Goal: Task Accomplishment & Management: Manage account settings

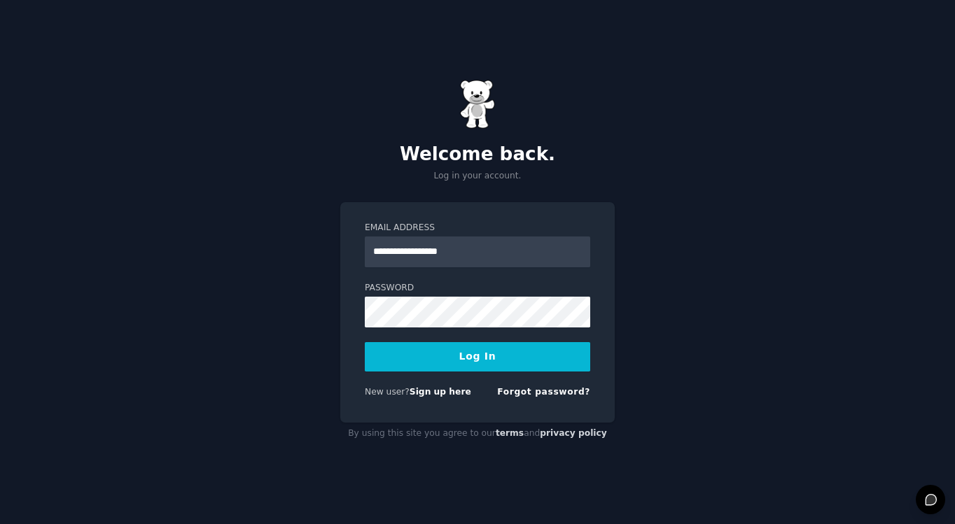
type input "**********"
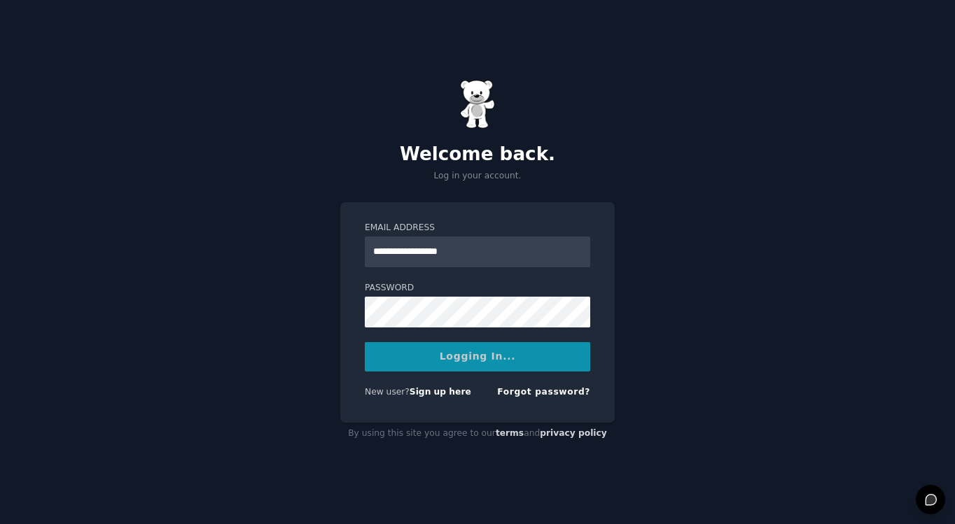
click at [499, 356] on div "Logging In..." at bounding box center [477, 356] width 225 height 29
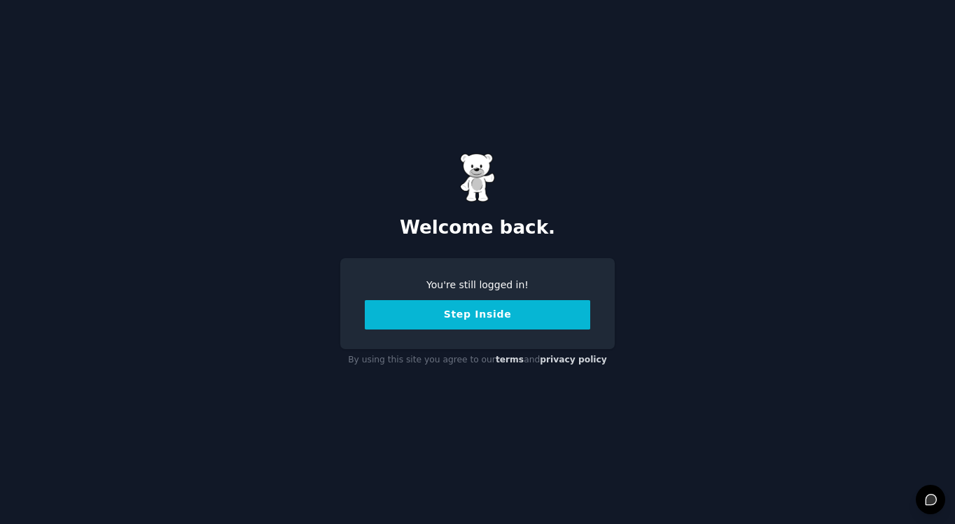
click at [497, 314] on button "Step Inside" at bounding box center [477, 314] width 225 height 29
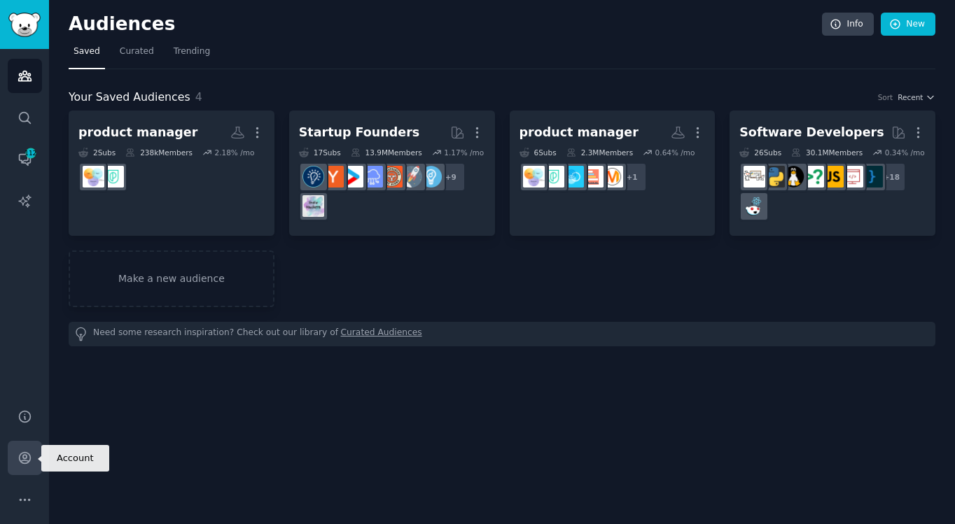
click at [32, 462] on link "Account" at bounding box center [25, 458] width 34 height 34
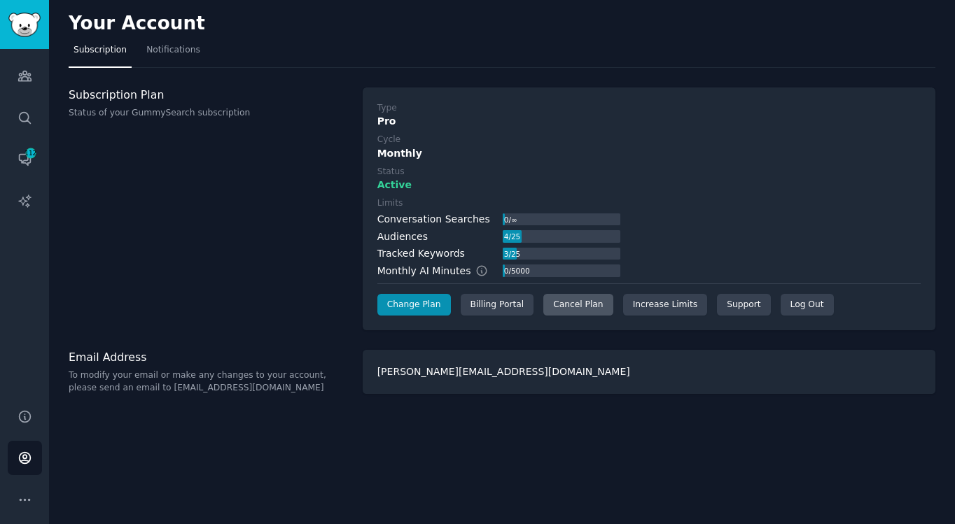
click at [574, 300] on div "Cancel Plan" at bounding box center [577, 305] width 69 height 22
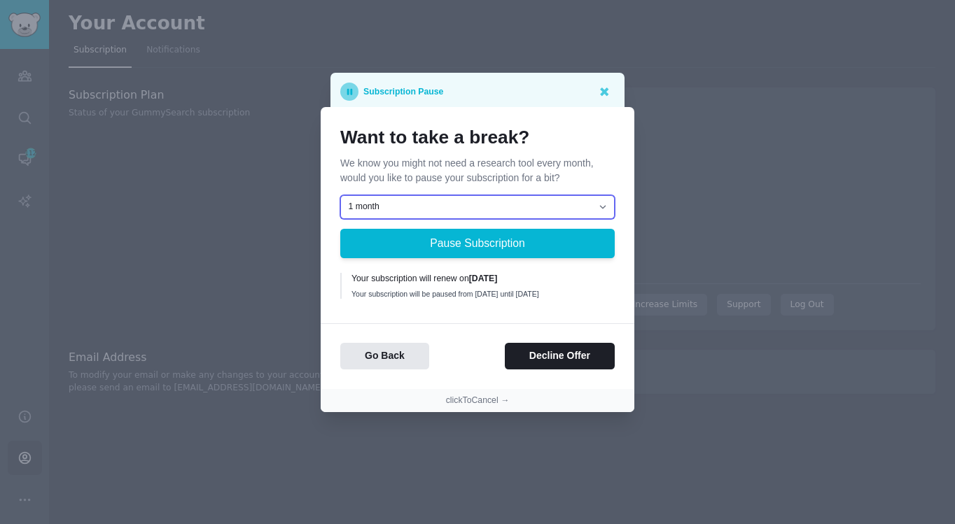
click at [514, 199] on select "1 month 2 months 3 months Choose a custom date to resume" at bounding box center [477, 207] width 274 height 24
click at [566, 202] on select "1 month 2 months 3 months Choose a custom date to resume" at bounding box center [477, 207] width 274 height 24
select select "[object Object]"
click at [340, 195] on select "1 month 2 months 3 months Choose a custom date to resume" at bounding box center [477, 207] width 274 height 24
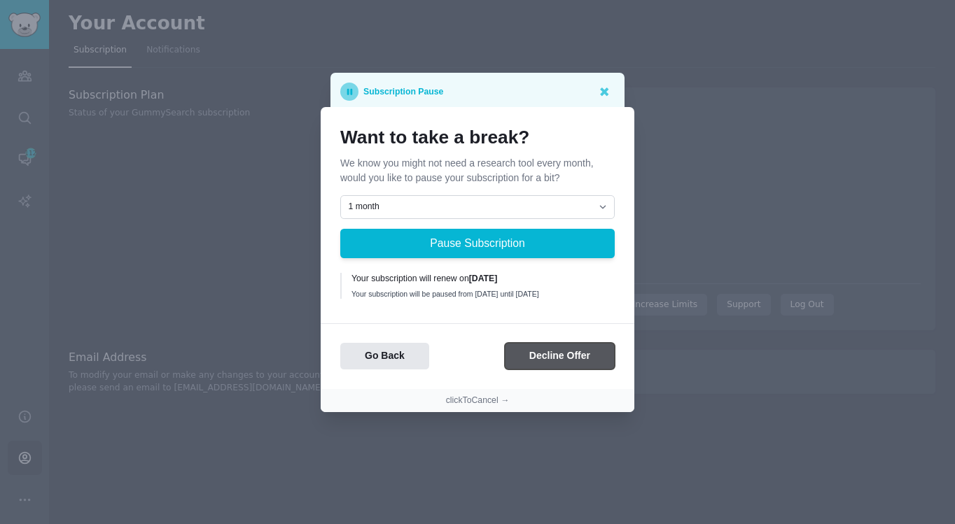
click at [534, 362] on button "Decline Offer" at bounding box center [560, 356] width 110 height 27
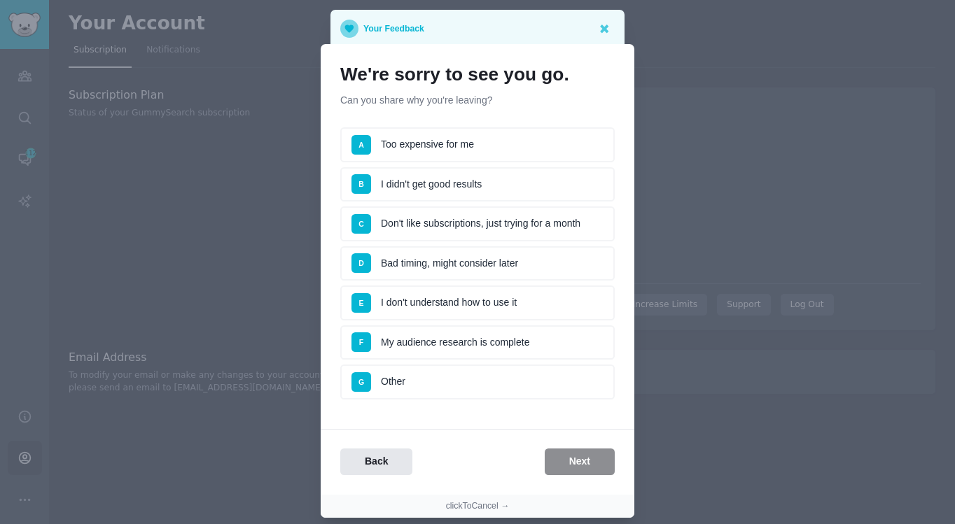
click at [469, 388] on li "G Other" at bounding box center [477, 382] width 274 height 35
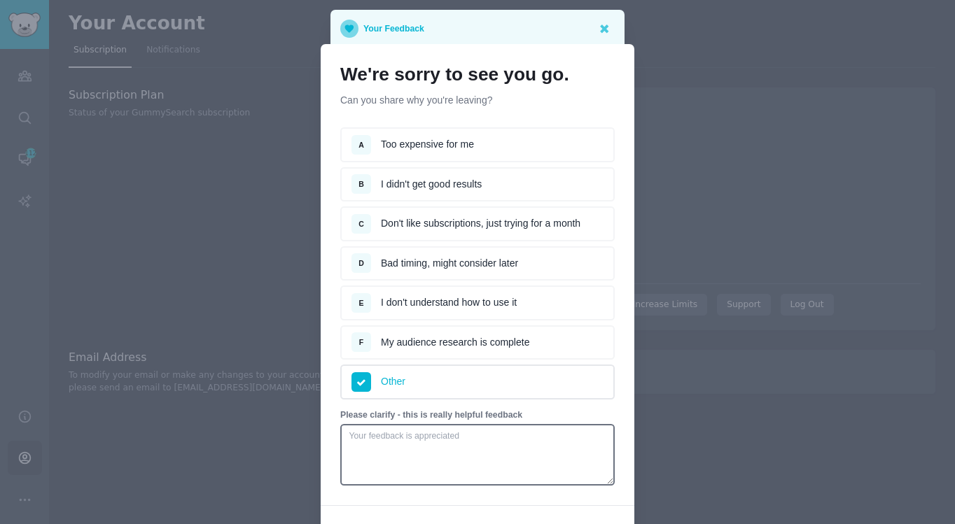
scroll to position [118, 0]
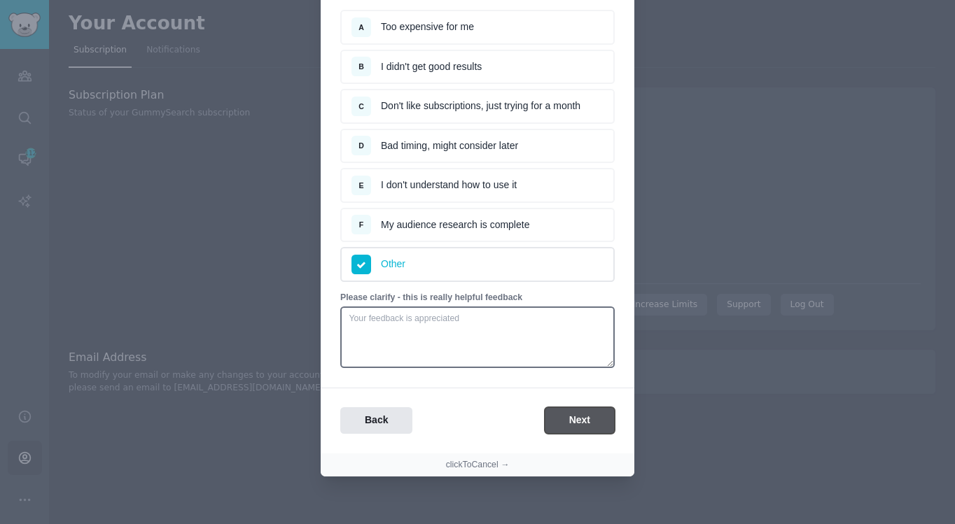
click at [583, 433] on button "Next" at bounding box center [580, 420] width 70 height 27
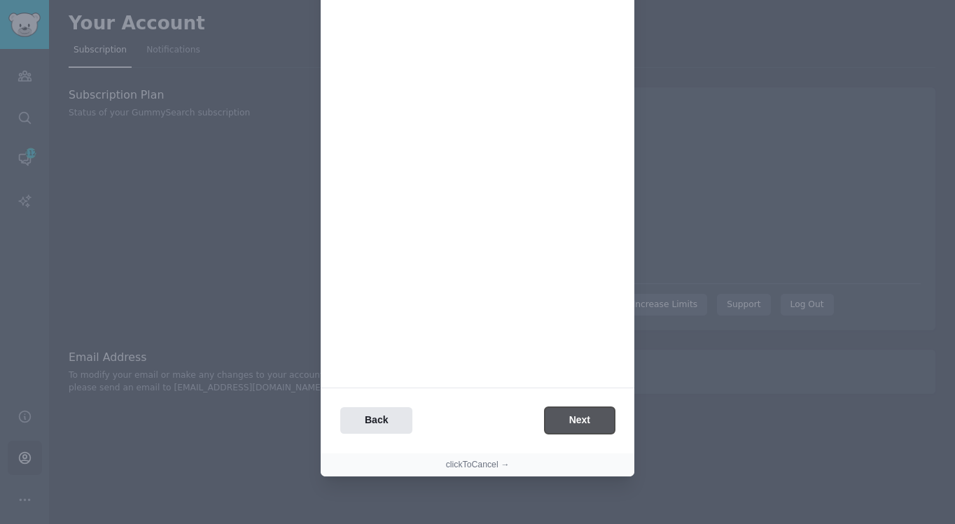
scroll to position [0, 0]
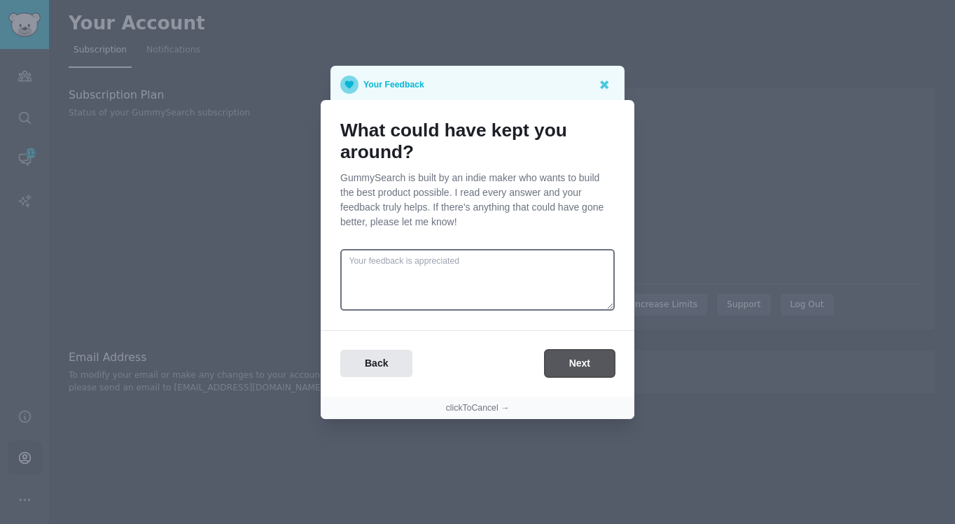
click at [593, 368] on button "Next" at bounding box center [580, 363] width 70 height 27
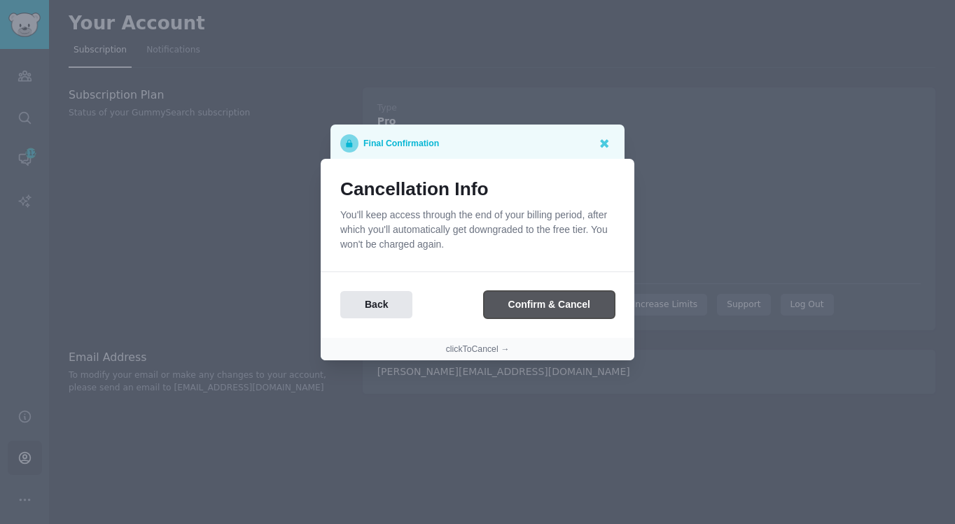
click at [561, 305] on button "Confirm & Cancel" at bounding box center [549, 304] width 131 height 27
